Goal: Book appointment/travel/reservation

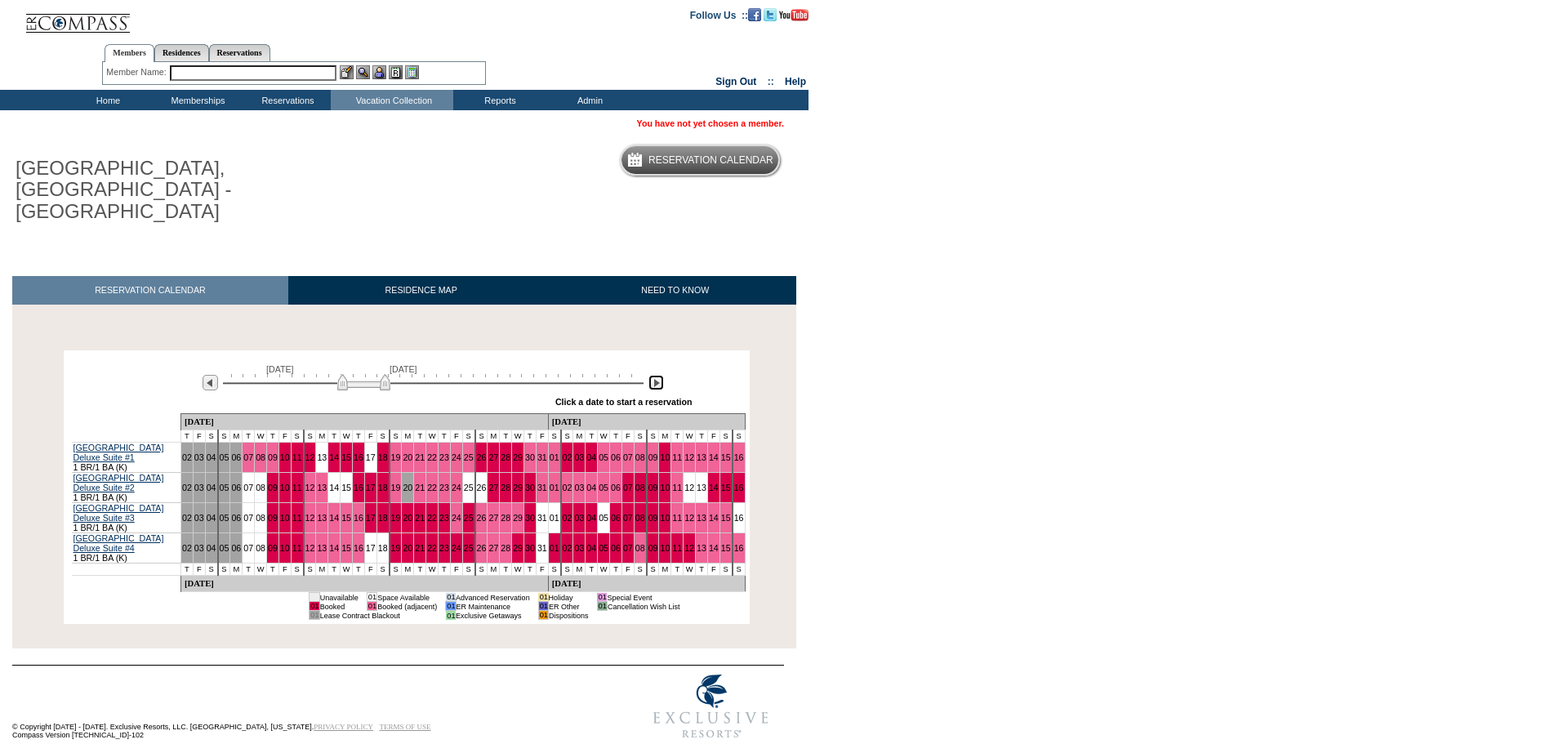
click at [661, 375] on img at bounding box center [656, 383] width 15 height 15
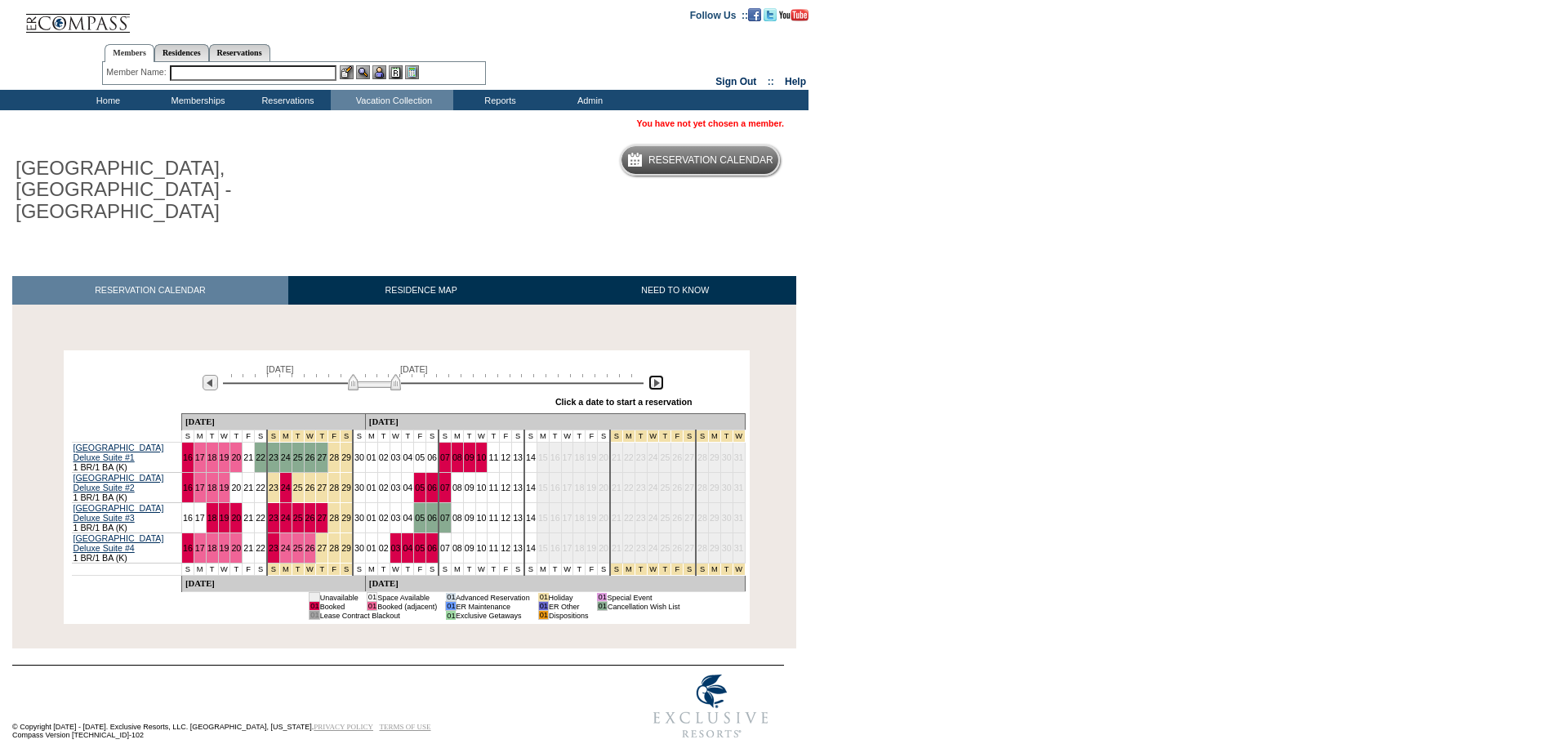
click at [360, 374] on img at bounding box center [374, 382] width 53 height 16
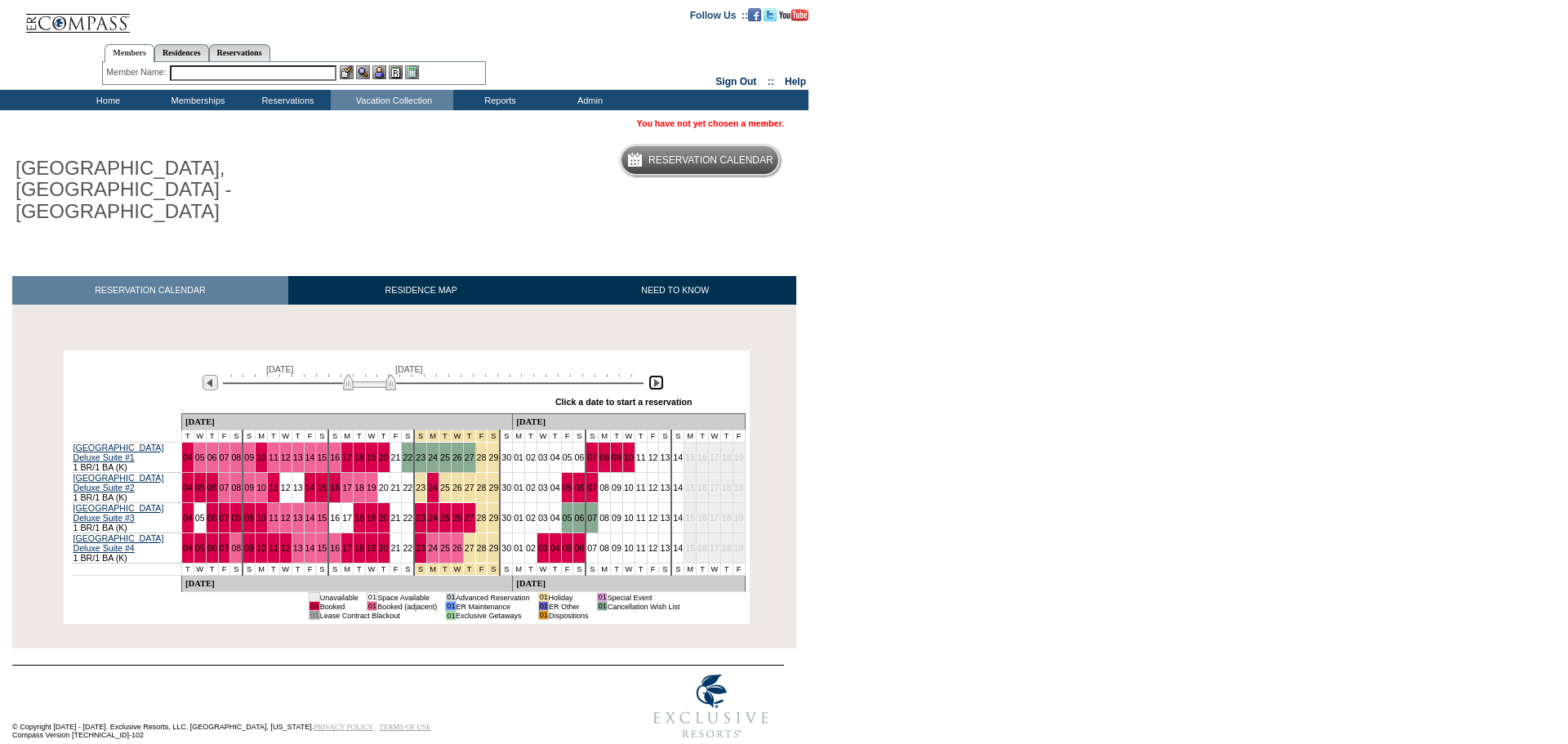
click at [356, 374] on img at bounding box center [370, 382] width 53 height 16
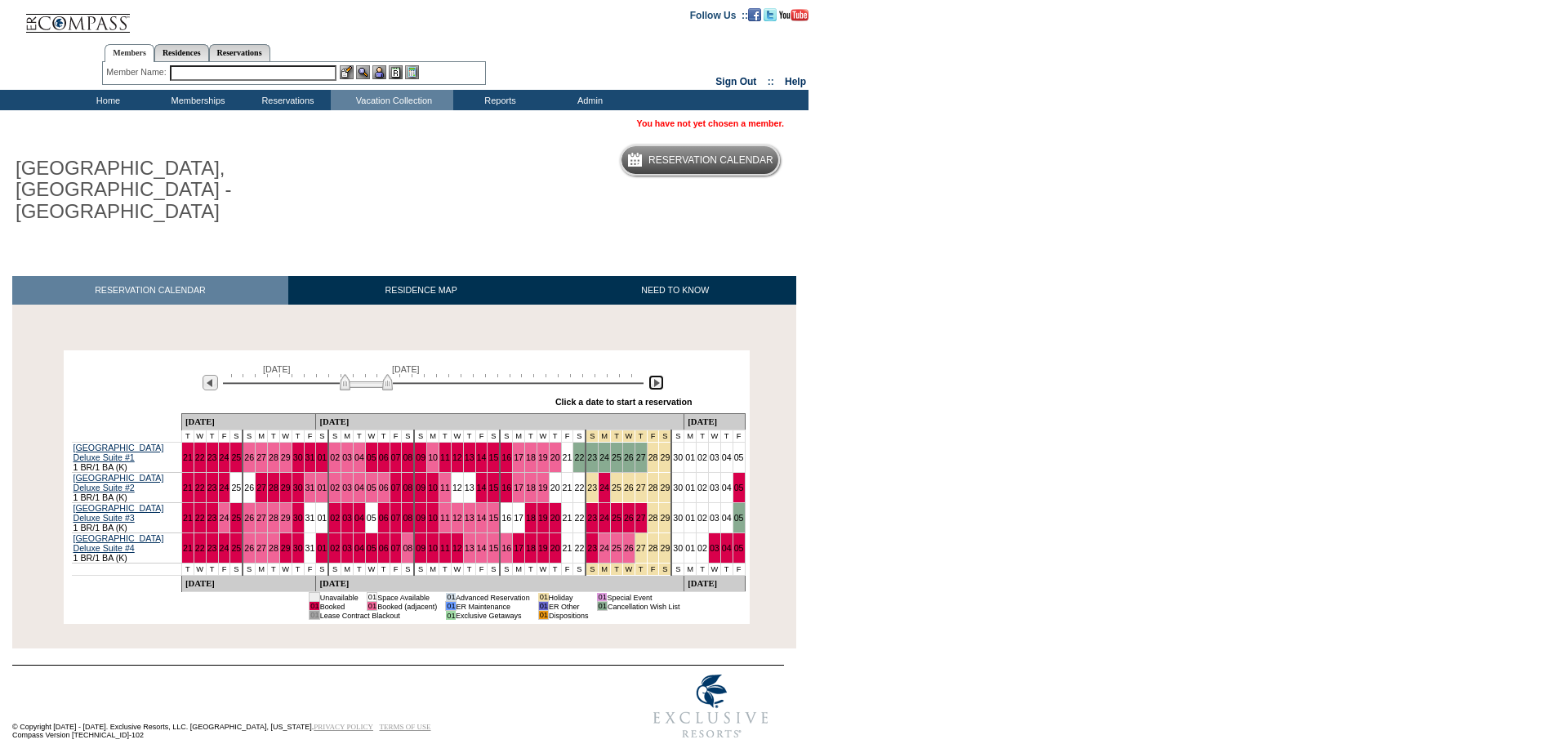
click at [353, 374] on img at bounding box center [366, 382] width 53 height 16
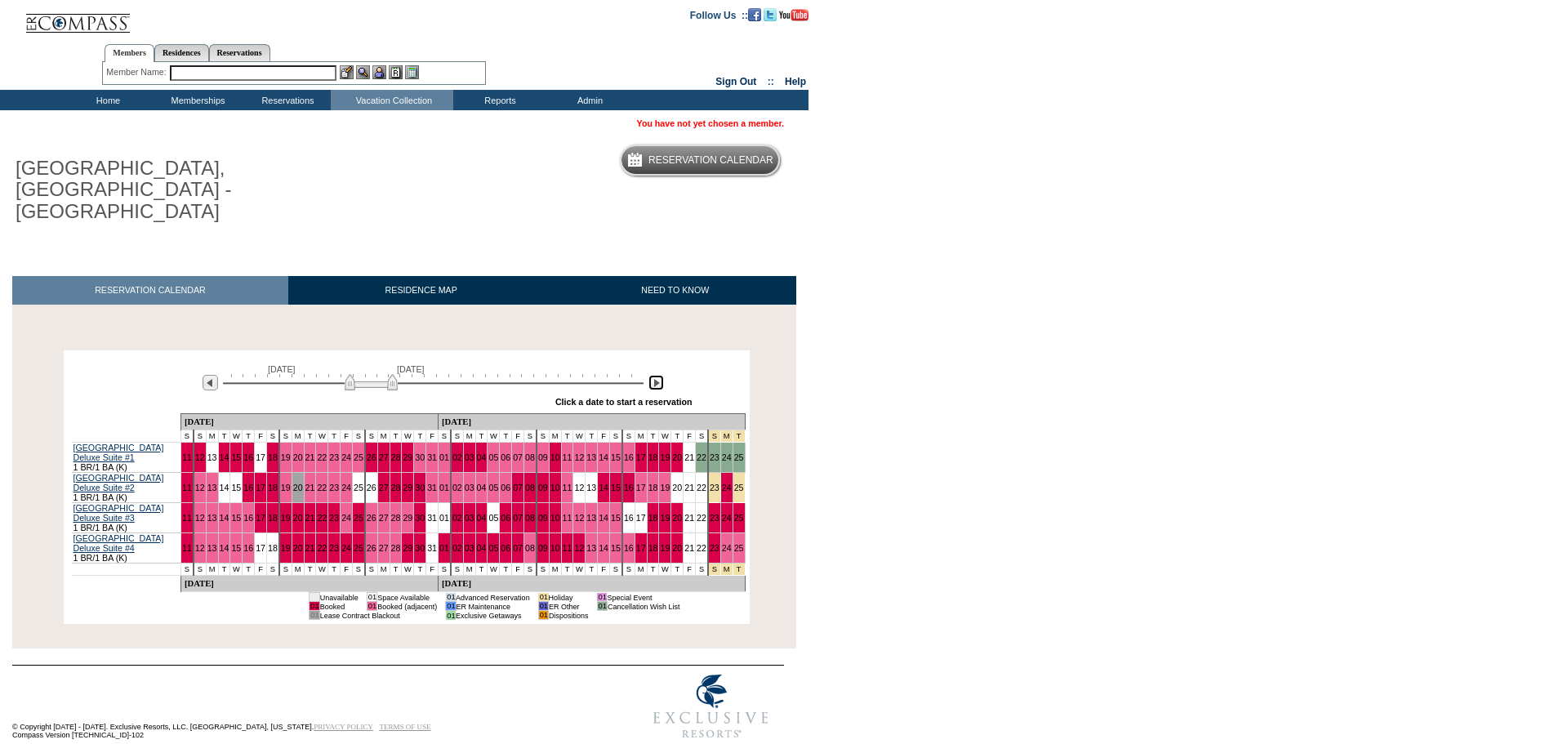
click at [357, 374] on img at bounding box center [371, 382] width 53 height 16
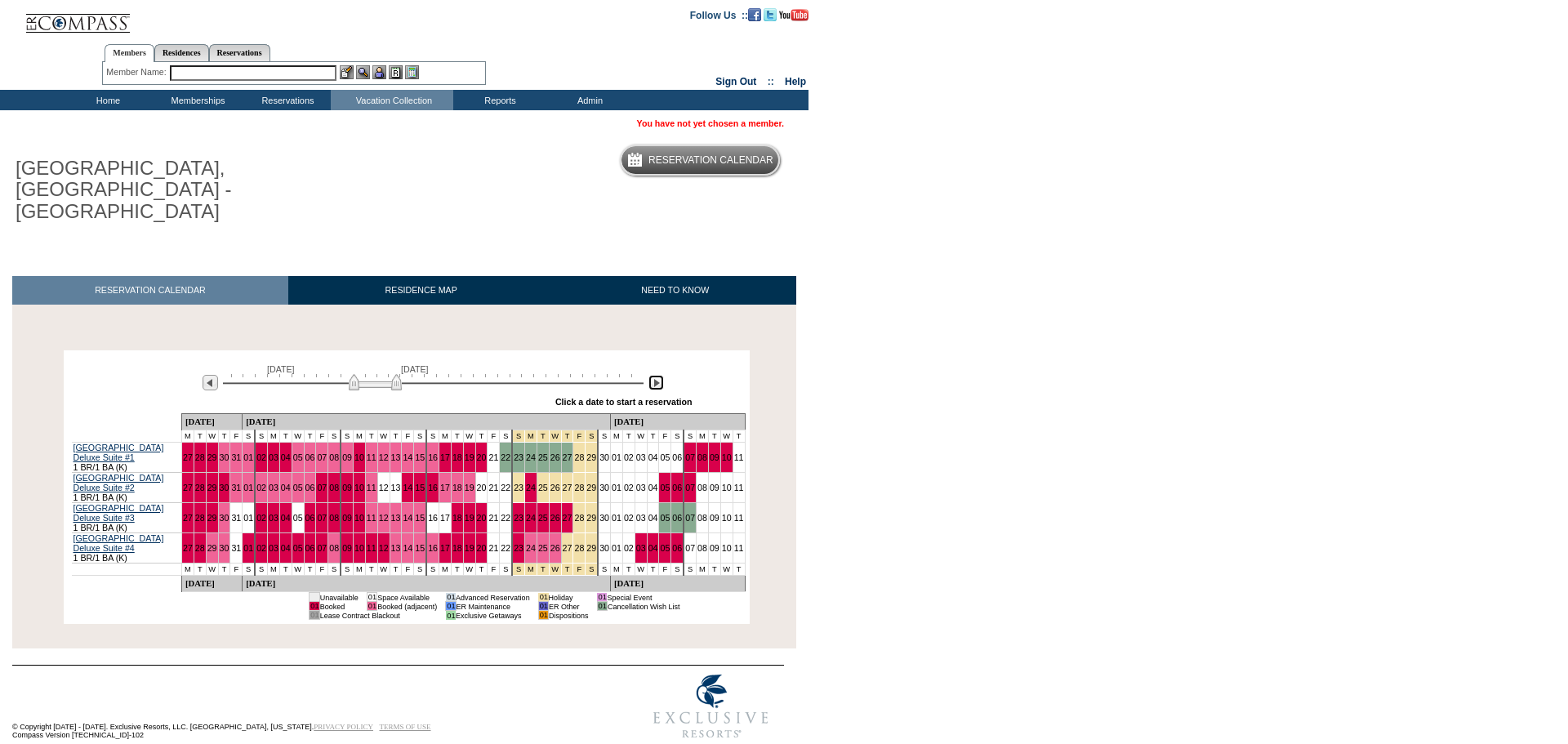
click at [362, 374] on img at bounding box center [375, 382] width 53 height 16
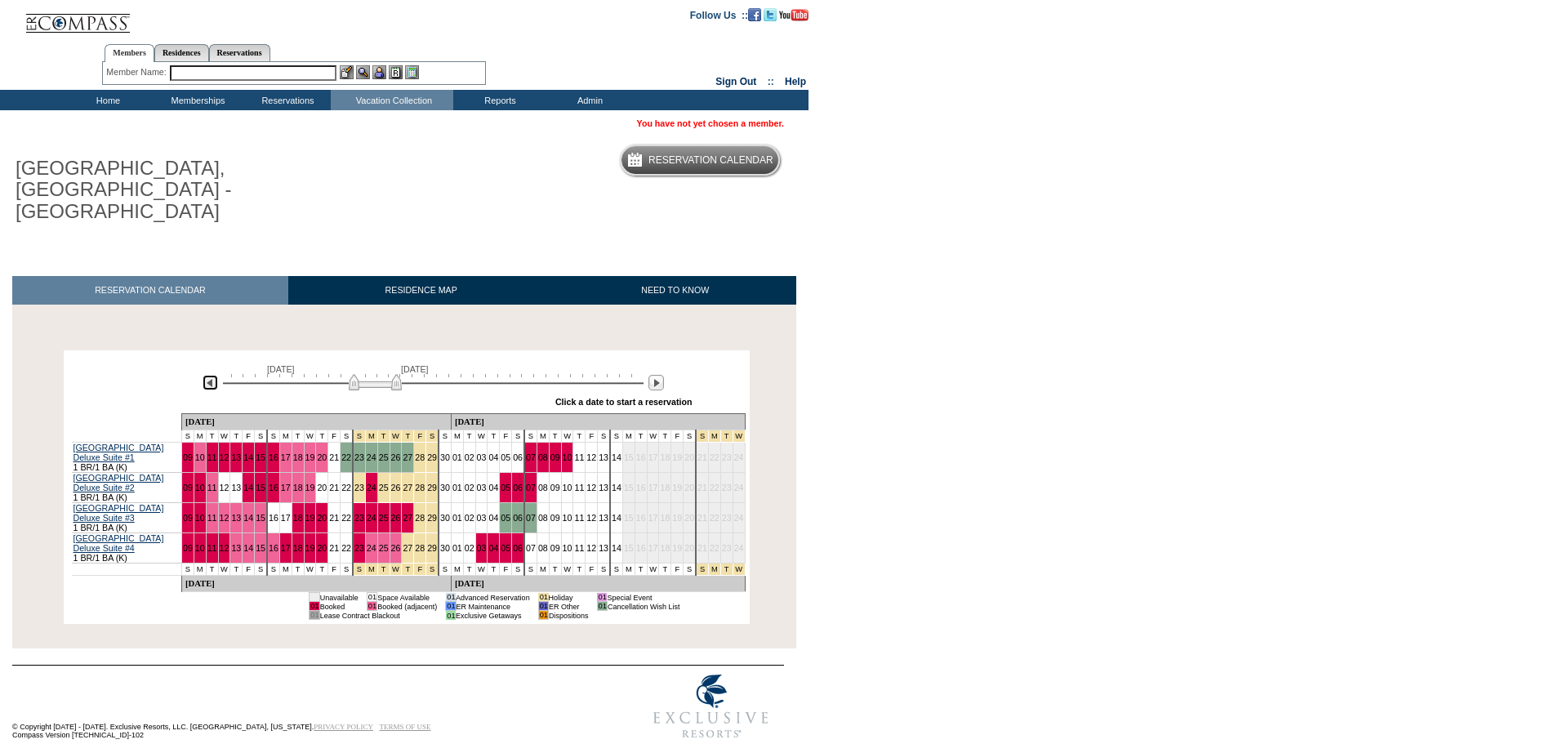
drag, startPoint x: 210, startPoint y: 363, endPoint x: 225, endPoint y: 363, distance: 15.0
click at [210, 375] on img at bounding box center [210, 383] width 15 height 15
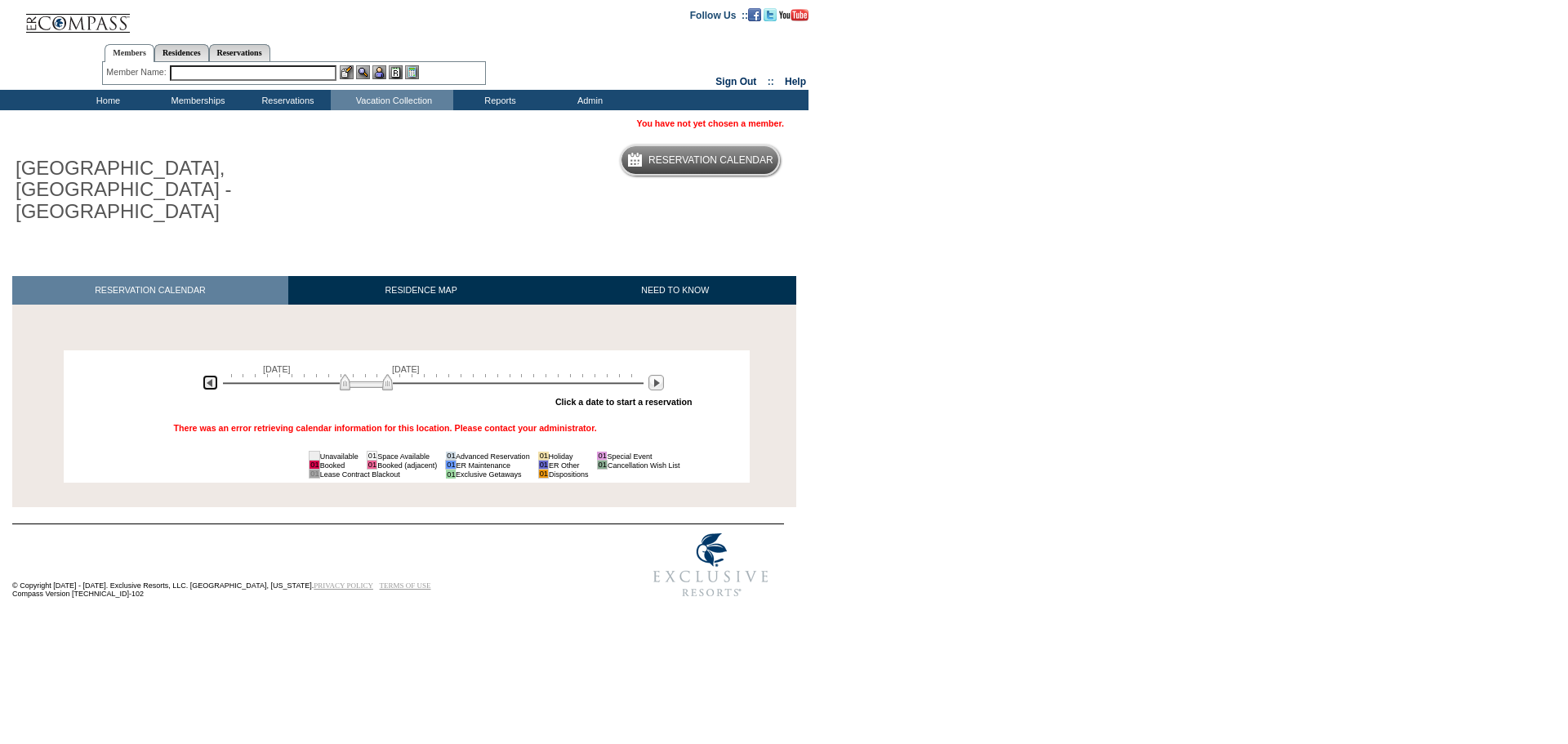
click at [370, 374] on img at bounding box center [366, 382] width 53 height 16
